Goal: Download file/media

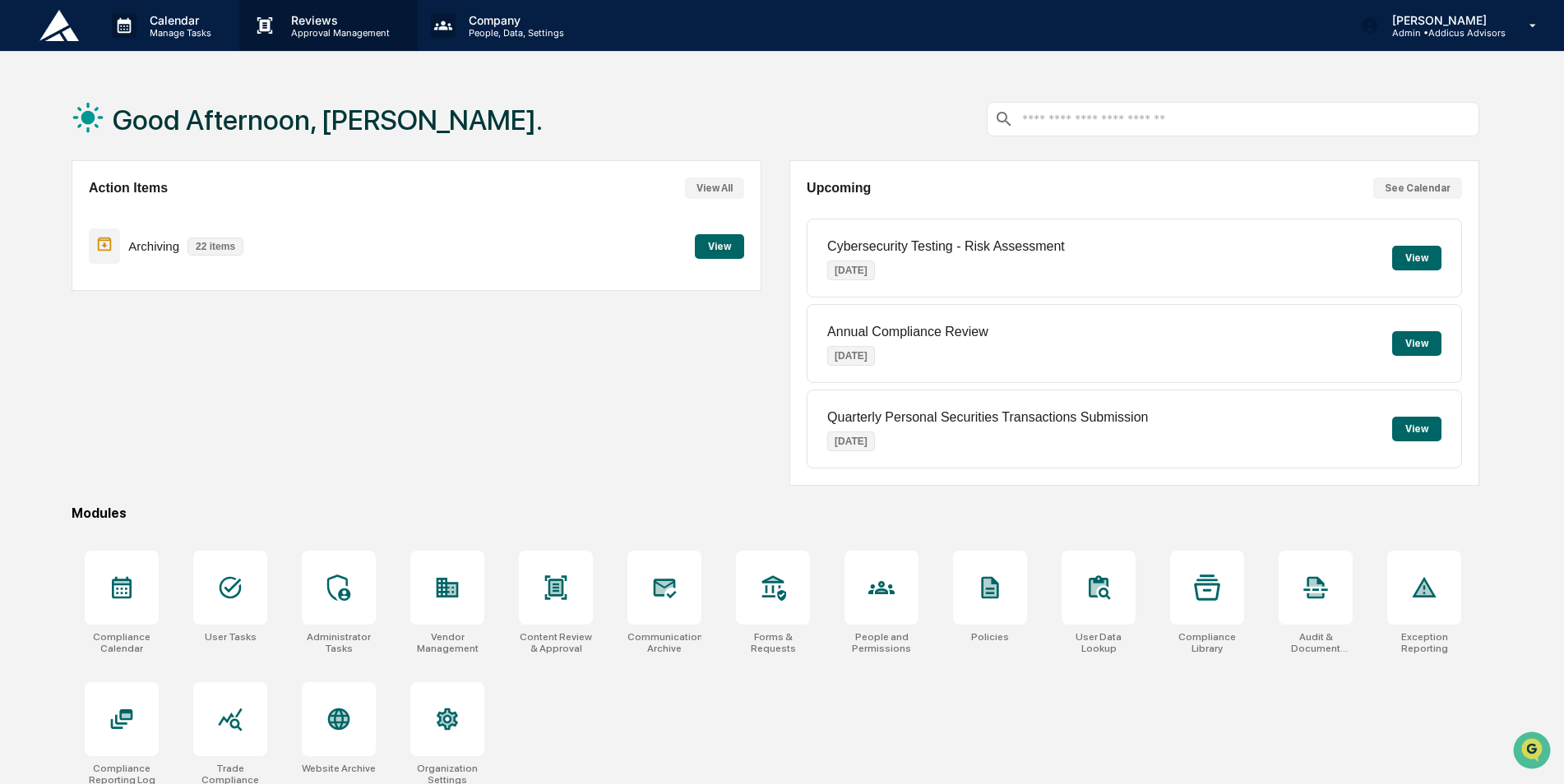
click at [360, 42] on div "Reviews Approval Management" at bounding box center [328, 25] width 178 height 51
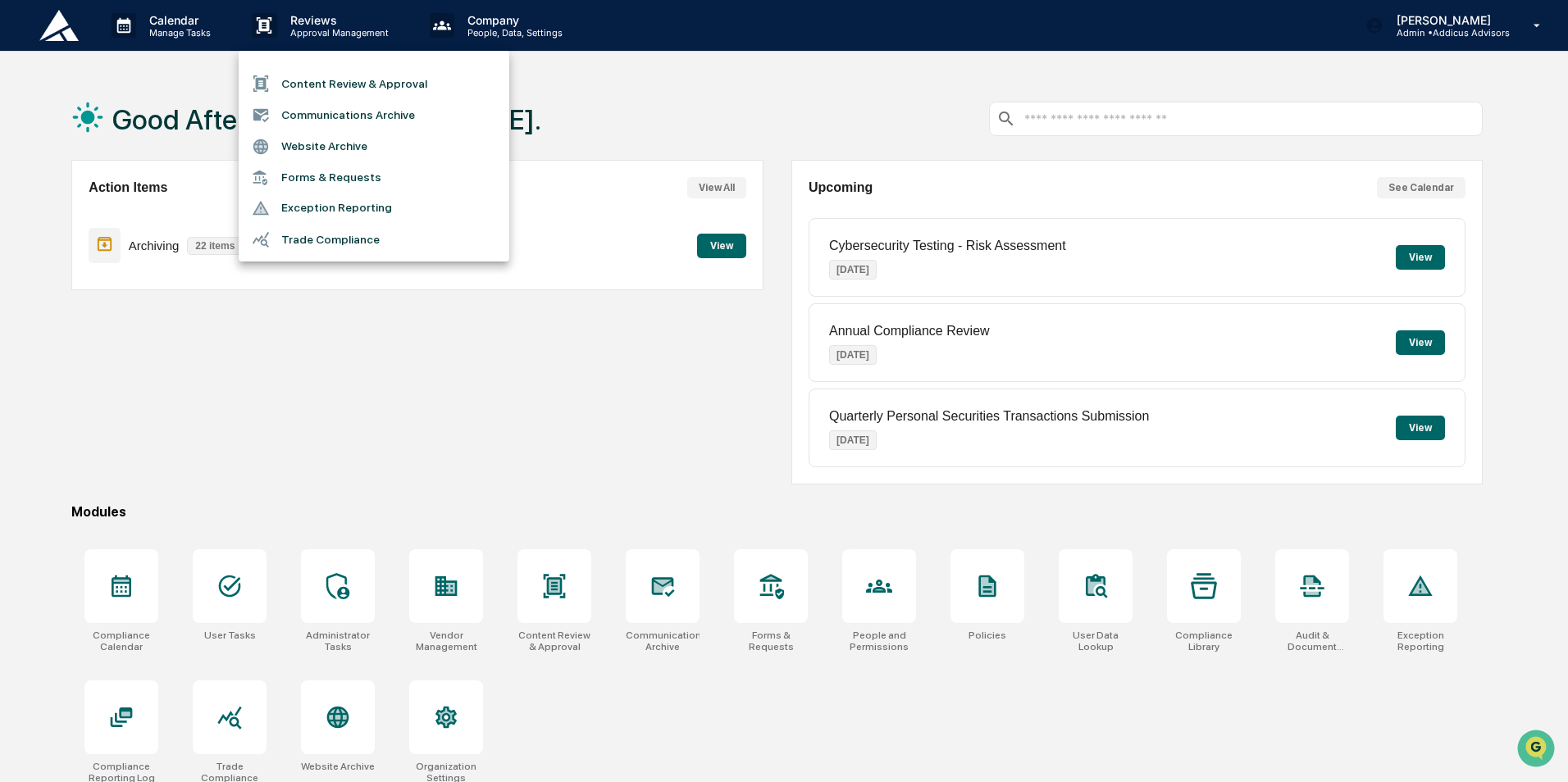
click at [374, 419] on div at bounding box center [784, 391] width 1568 height 782
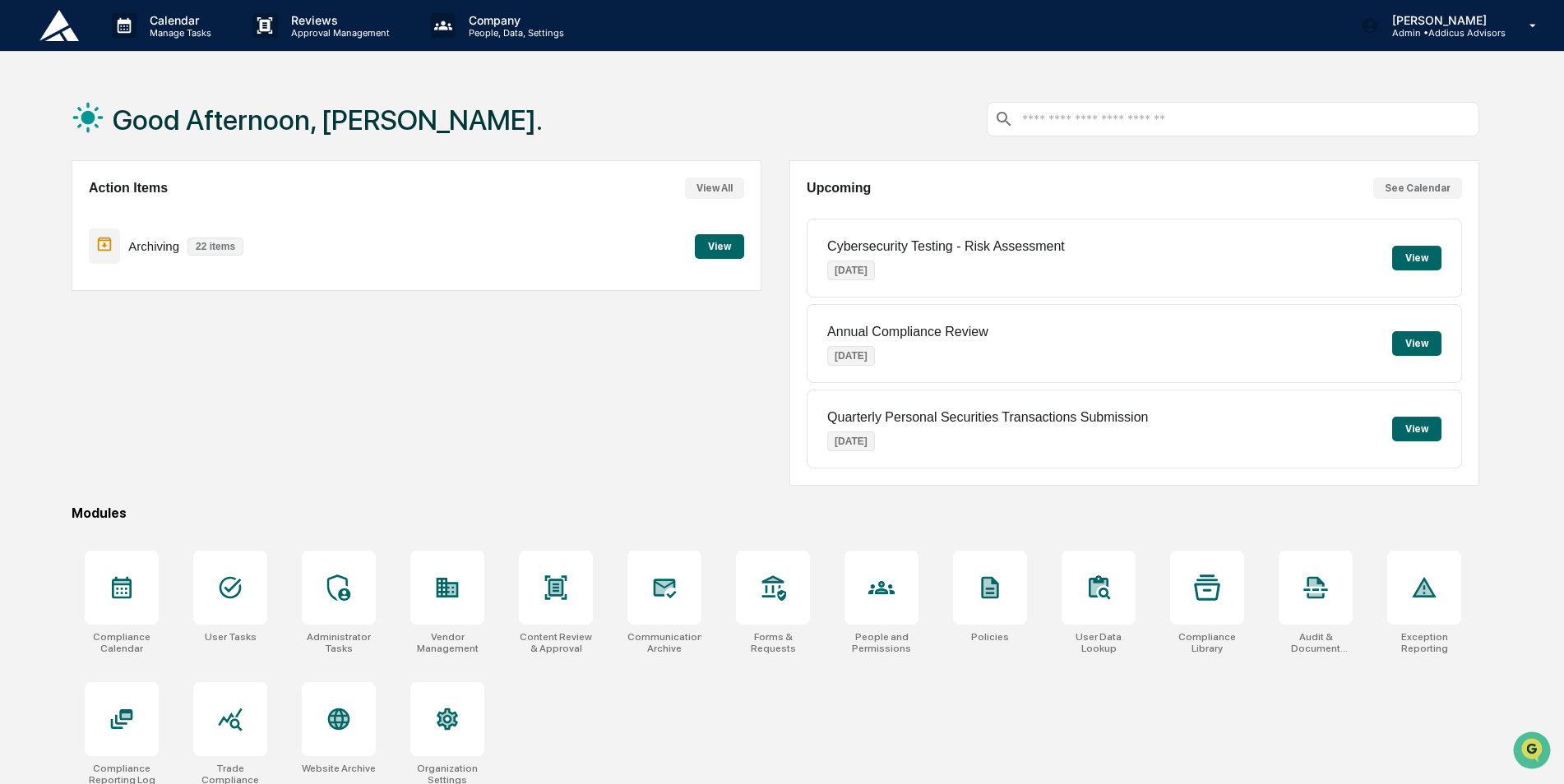
scroll to position [78, 0]
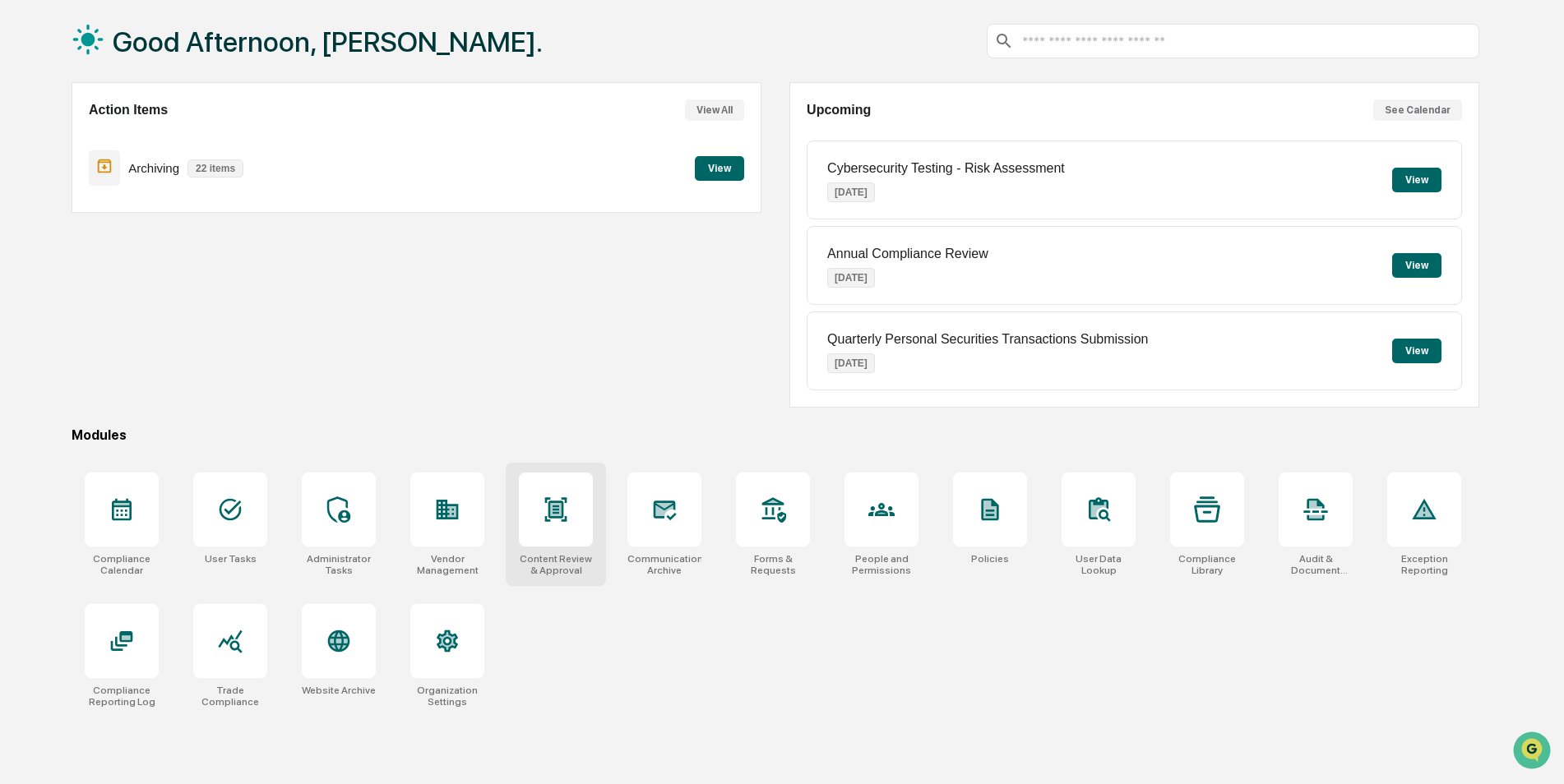
click at [588, 522] on div at bounding box center [556, 510] width 74 height 74
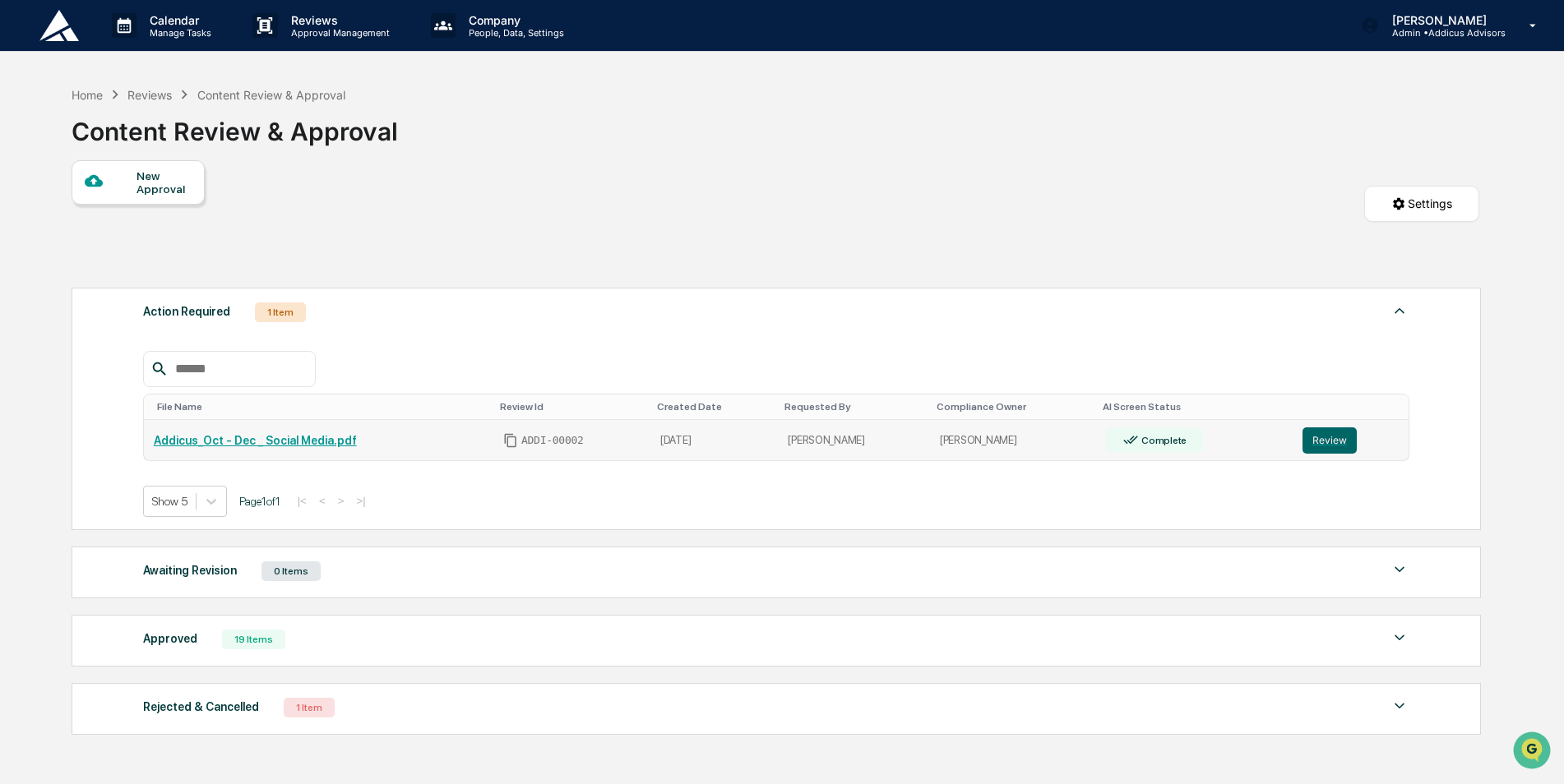
click at [291, 440] on link "Addicus_Oct - Dec _ Social Media.pdf" at bounding box center [254, 440] width 203 height 14
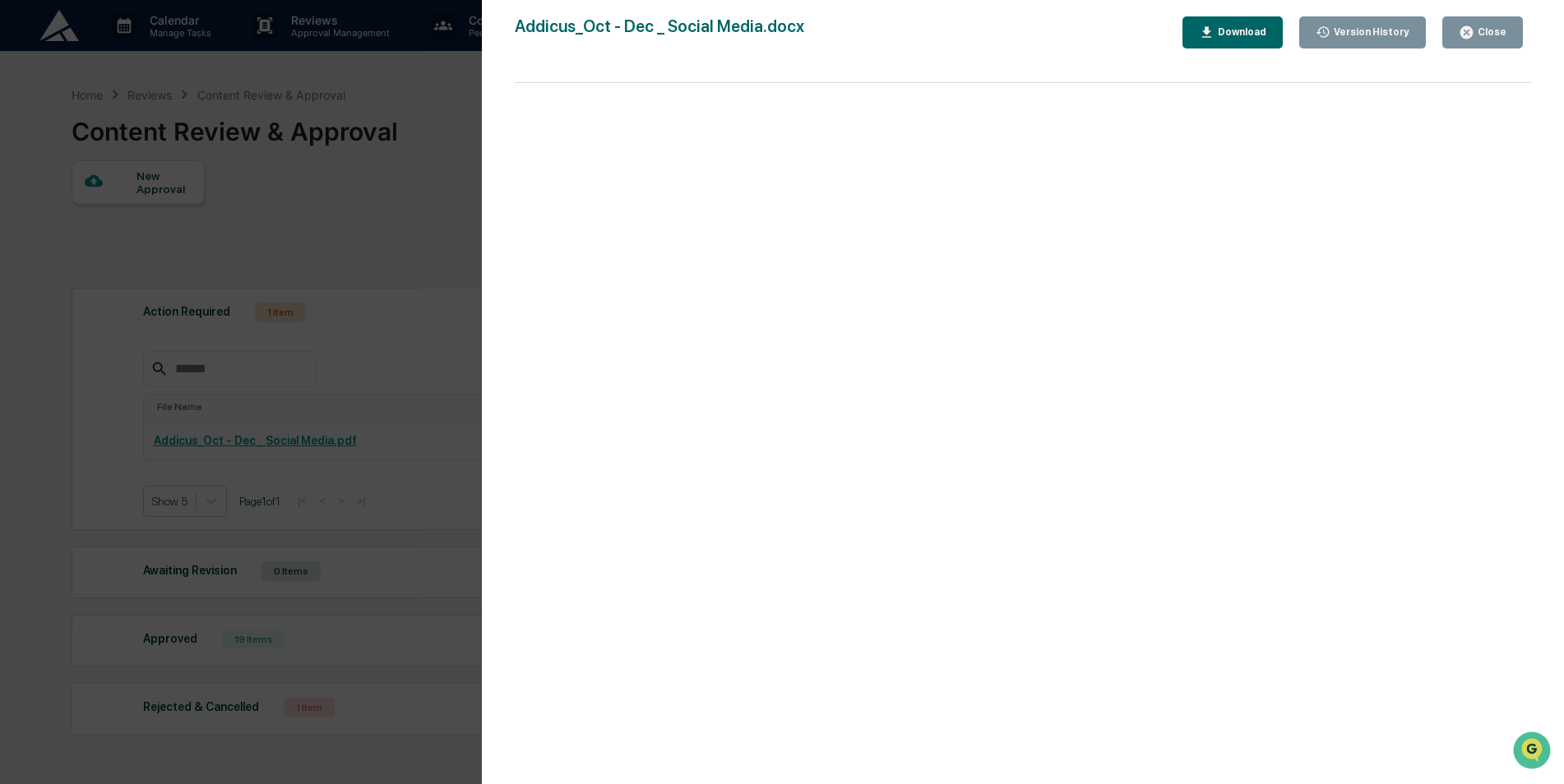
click at [418, 190] on div "Version History [DATE] 04:17 PM [PERSON_NAME] [DATE] 03:46 PM [PERSON_NAME] [DA…" at bounding box center [782, 392] width 1564 height 784
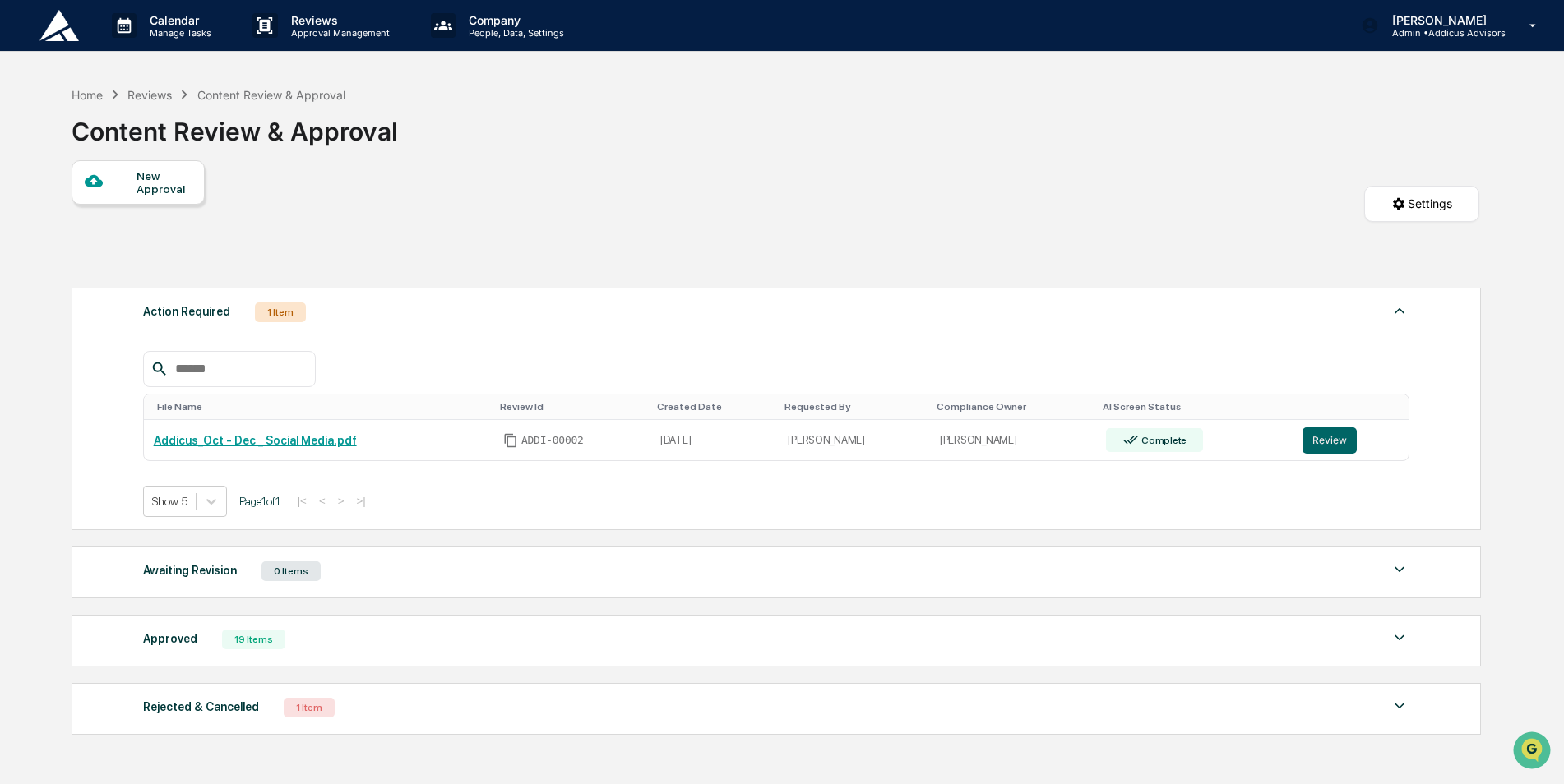
drag, startPoint x: 1001, startPoint y: 143, endPoint x: 999, endPoint y: 152, distance: 9.2
click at [1002, 145] on div "Home Reviews Content Review & Approval Content Review & Approval" at bounding box center [775, 119] width 1408 height 82
click at [945, 134] on div "Home Reviews Content Review & Approval Content Review & Approval" at bounding box center [775, 119] width 1408 height 82
click at [819, 136] on div "Home Reviews Content Review & Approval Content Review & Approval" at bounding box center [775, 119] width 1408 height 82
